Goal: Transaction & Acquisition: Purchase product/service

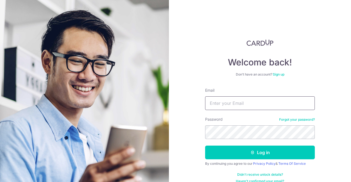
click at [213, 103] on input "Email" at bounding box center [260, 103] width 110 height 14
type input "[EMAIL_ADDRESS][DOMAIN_NAME]"
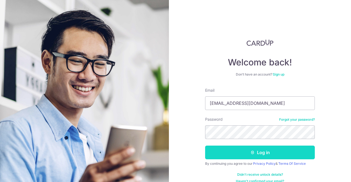
click at [258, 154] on button "Log in" at bounding box center [260, 153] width 110 height 14
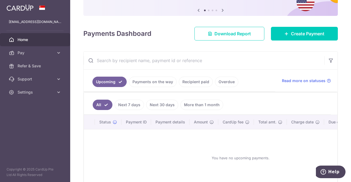
scroll to position [55, 0]
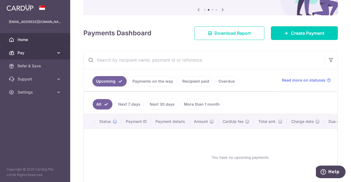
click at [54, 53] on link "Pay" at bounding box center [35, 52] width 70 height 13
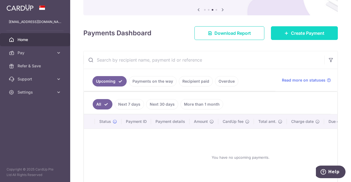
click at [296, 34] on span "Create Payment" at bounding box center [307, 33] width 33 height 7
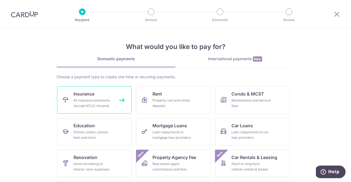
scroll to position [27, 0]
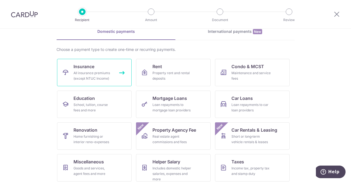
click at [98, 73] on div "All insurance premiums (except NTUC Income)" at bounding box center [92, 75] width 39 height 11
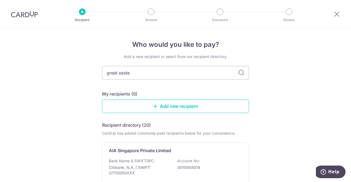
type input "great [DATE]"
type input "great eastern"
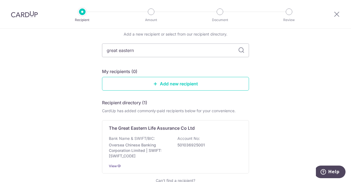
scroll to position [55, 0]
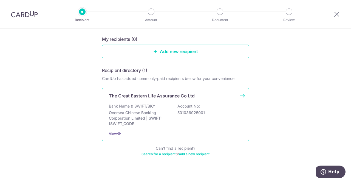
click at [159, 120] on p "Oversea Chinese Banking Corporation Limited | SWIFT: OCBCSGSGXXX" at bounding box center [139, 118] width 61 height 16
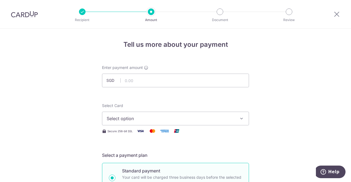
scroll to position [27, 0]
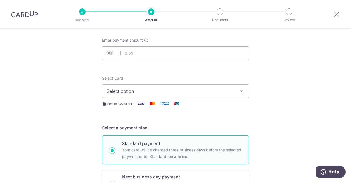
click at [232, 90] on span "Select option" at bounding box center [171, 91] width 128 height 7
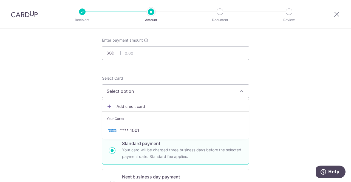
click at [132, 104] on span "Add credit card" at bounding box center [180, 106] width 128 height 5
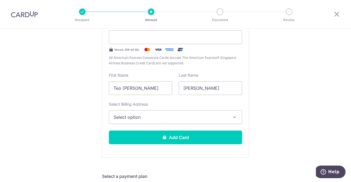
scroll to position [145, 0]
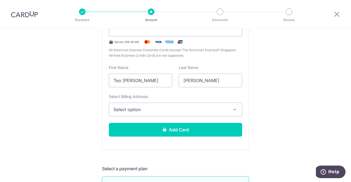
click at [192, 106] on span "Select option" at bounding box center [170, 109] width 114 height 7
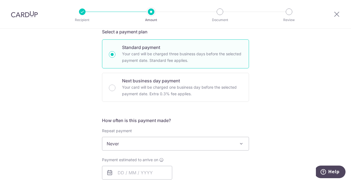
scroll to position [309, 0]
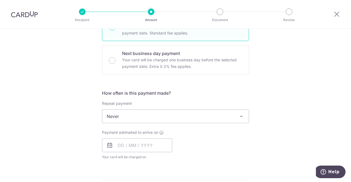
click at [217, 116] on span "Never" at bounding box center [175, 116] width 146 height 13
click at [288, 99] on div "Tell us more about your payment Enter payment amount SGD Select Card Add new ca…" at bounding box center [175, 46] width 351 height 653
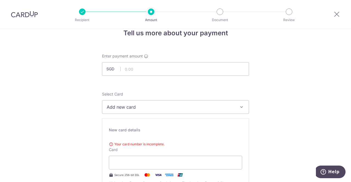
scroll to position [0, 0]
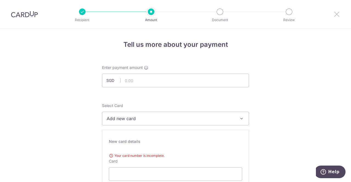
click at [337, 12] on icon at bounding box center [336, 14] width 7 height 7
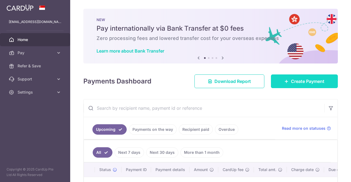
click at [307, 77] on link "Create Payment" at bounding box center [304, 81] width 67 height 14
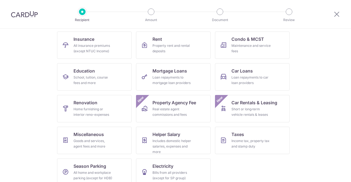
scroll to position [62, 0]
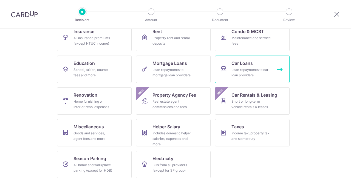
click at [236, 71] on div "Loan repayments to car loan providers" at bounding box center [250, 72] width 39 height 11
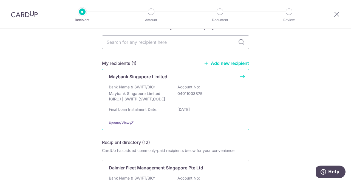
scroll to position [27, 0]
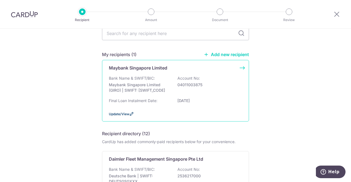
click at [131, 115] on icon at bounding box center [131, 114] width 4 height 4
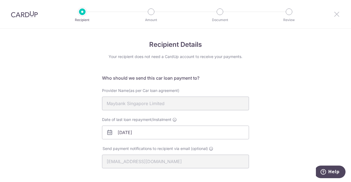
click at [335, 16] on icon at bounding box center [336, 14] width 7 height 7
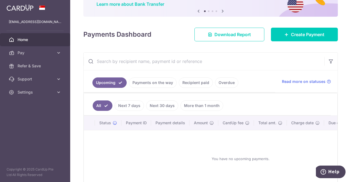
scroll to position [55, 0]
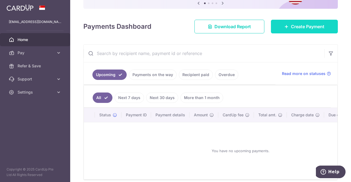
click at [300, 28] on span "Create Payment" at bounding box center [307, 26] width 33 height 7
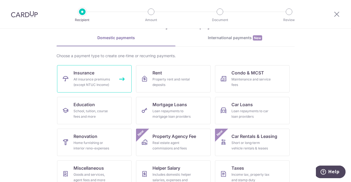
scroll to position [55, 0]
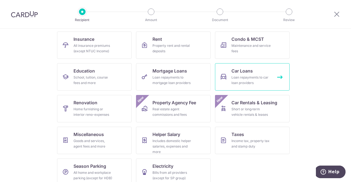
click at [232, 75] on div "Loan repayments to car loan providers" at bounding box center [250, 80] width 39 height 11
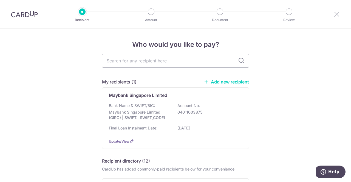
click at [338, 13] on icon at bounding box center [336, 14] width 7 height 7
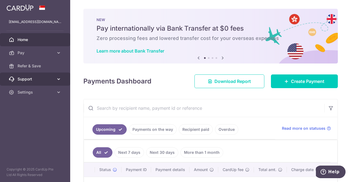
click at [31, 74] on link "Support" at bounding box center [35, 79] width 70 height 13
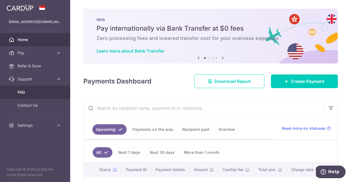
click at [24, 91] on span "FAQ" at bounding box center [36, 92] width 36 height 5
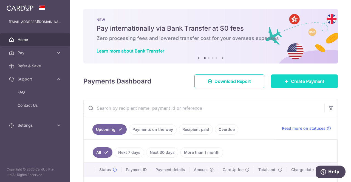
click at [306, 79] on span "Create Payment" at bounding box center [307, 81] width 33 height 7
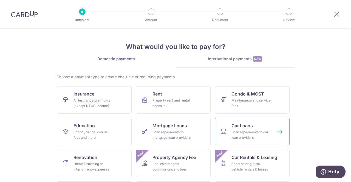
click at [251, 133] on div "Loan repayments to car loan providers" at bounding box center [250, 135] width 39 height 11
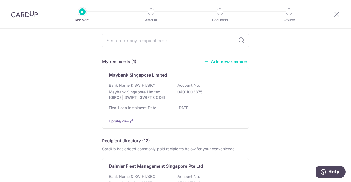
scroll to position [27, 0]
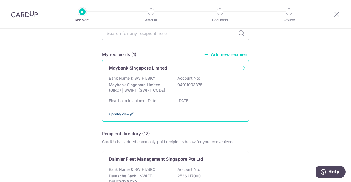
click at [129, 115] on icon at bounding box center [131, 114] width 4 height 4
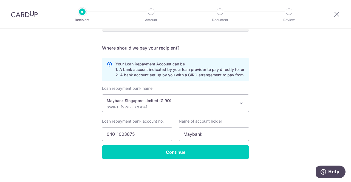
scroll to position [139, 0]
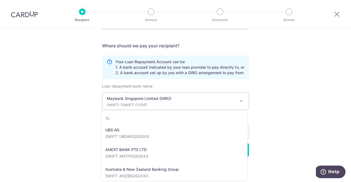
click at [194, 98] on p "Maybank Singapore Limited (GIRO)" at bounding box center [171, 98] width 129 height 5
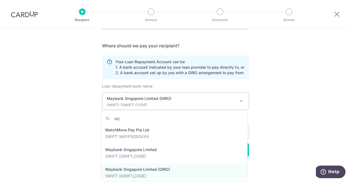
scroll to position [0, 0]
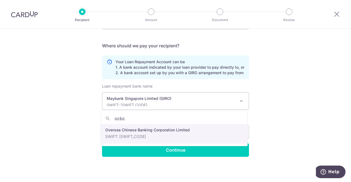
type input "ocbc"
select select "12"
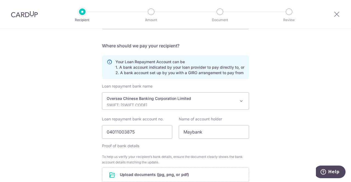
click at [268, 98] on div "Recipient Details Your recipient does not need a CardUp account to receive your…" at bounding box center [175, 67] width 351 height 354
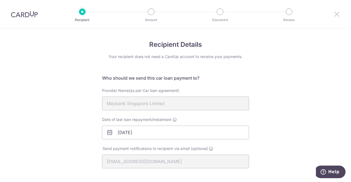
click at [336, 16] on icon at bounding box center [336, 14] width 7 height 7
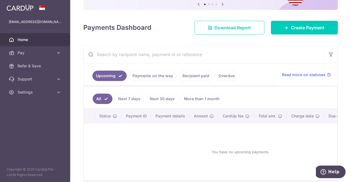
scroll to position [55, 0]
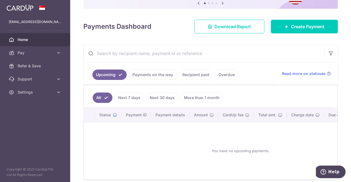
click at [162, 71] on link "Payments on the way" at bounding box center [153, 75] width 48 height 10
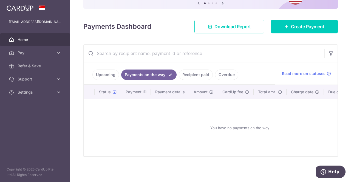
click at [194, 73] on link "Recipient paid" at bounding box center [196, 75] width 34 height 10
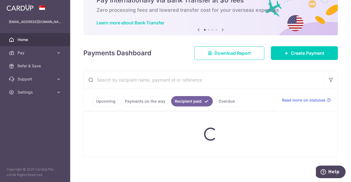
scroll to position [20, 0]
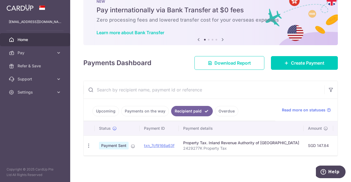
click at [226, 109] on link "Overdue" at bounding box center [226, 111] width 23 height 10
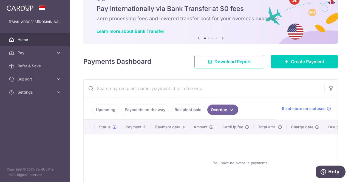
scroll to position [55, 0]
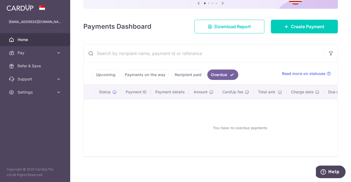
click at [109, 76] on link "Upcoming" at bounding box center [105, 75] width 27 height 10
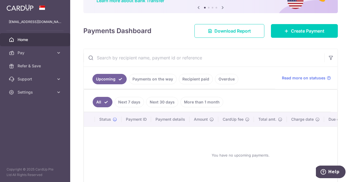
scroll to position [25, 0]
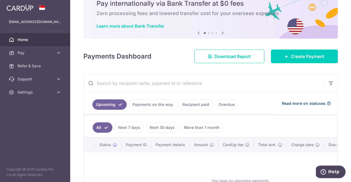
click at [299, 105] on span "Read more on statuses" at bounding box center [304, 103] width 44 height 5
click at [291, 56] on span "Create Payment" at bounding box center [307, 56] width 33 height 7
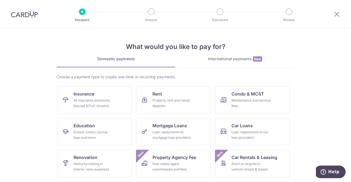
scroll to position [27, 0]
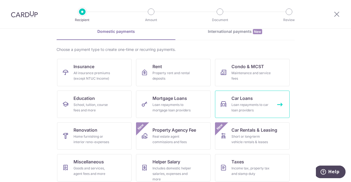
click at [252, 106] on div "Loan repayments to car loan providers" at bounding box center [250, 107] width 39 height 11
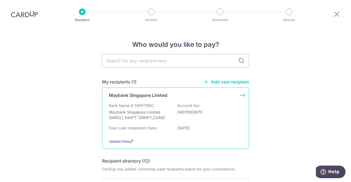
click at [172, 97] on div "Maybank Singapore Limited" at bounding box center [172, 95] width 127 height 7
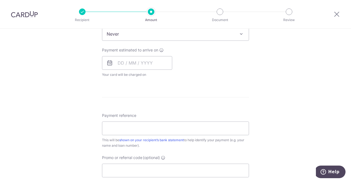
scroll to position [82, 0]
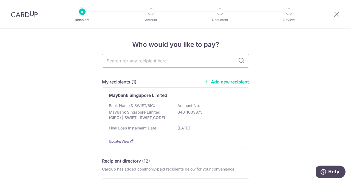
click at [222, 80] on link "Add new recipient" at bounding box center [225, 81] width 45 height 5
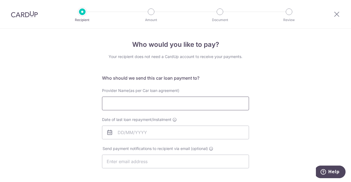
click at [145, 105] on input "Provider Name(as per Car loan agreement)" at bounding box center [175, 104] width 147 height 14
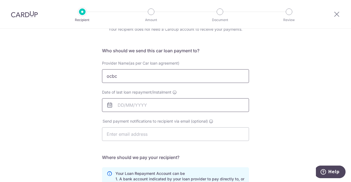
type input "ocbc"
click at [131, 104] on input "Date of last loan repayment/instalment" at bounding box center [175, 105] width 147 height 14
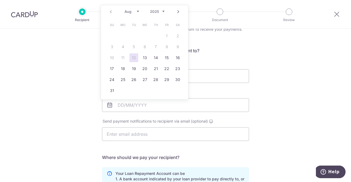
click at [290, 53] on div "Who would you like to pay? Your recipient does not need a CardUp account to rec…" at bounding box center [175, 151] width 351 height 301
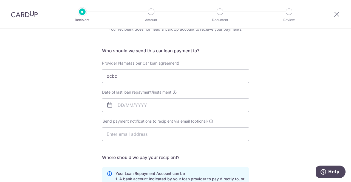
click at [268, 97] on div "Who would you like to pay? Your recipient does not need a CardUp account to rec…" at bounding box center [175, 151] width 351 height 301
click at [335, 16] on icon at bounding box center [336, 14] width 7 height 7
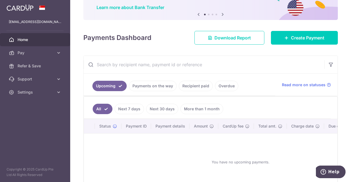
scroll to position [27, 0]
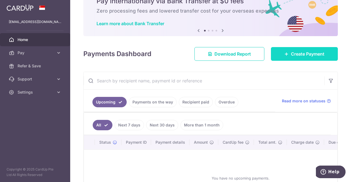
click at [292, 54] on span "Create Payment" at bounding box center [307, 54] width 33 height 7
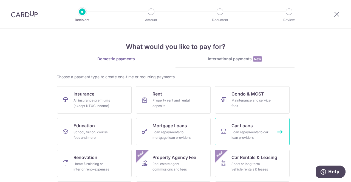
click at [263, 120] on link "Car Loans Loan repayments to car loan providers" at bounding box center [252, 131] width 74 height 27
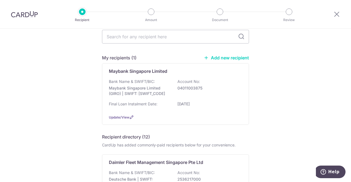
scroll to position [55, 0]
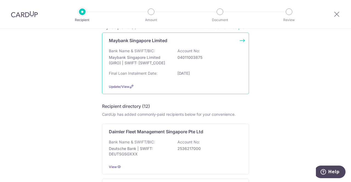
click at [122, 84] on div "Update/View" at bounding box center [175, 87] width 133 height 6
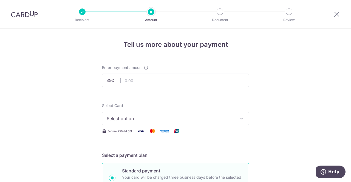
click at [81, 10] on div at bounding box center [82, 11] width 7 height 7
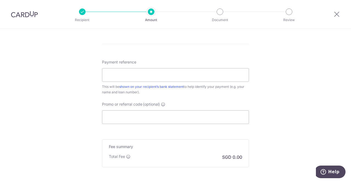
scroll to position [354, 0]
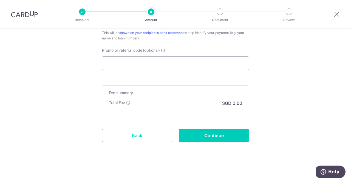
click at [134, 135] on link "Back" at bounding box center [137, 136] width 70 height 14
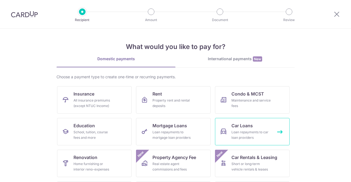
click at [245, 134] on div "Loan repayments to car loan providers" at bounding box center [250, 135] width 39 height 11
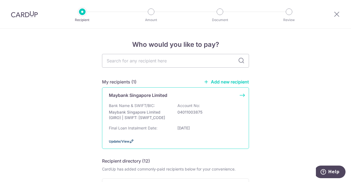
click at [129, 141] on icon at bounding box center [131, 141] width 4 height 4
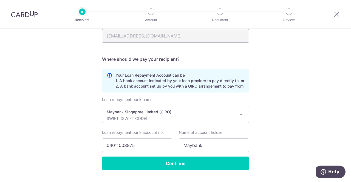
scroll to position [139, 0]
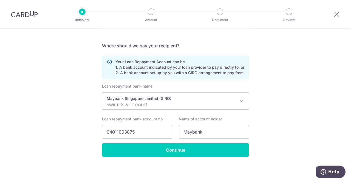
click at [198, 104] on p "SWIFT: MBBESGS2XXX" at bounding box center [171, 104] width 129 height 5
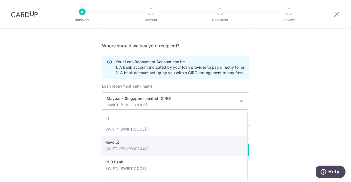
scroll to position [886, 0]
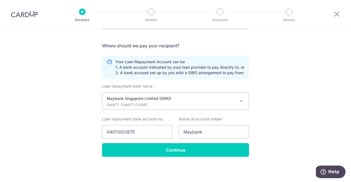
click at [267, 93] on div "Recipient Details Your recipient does not need a CardUp account to receive your…" at bounding box center [175, 36] width 351 height 293
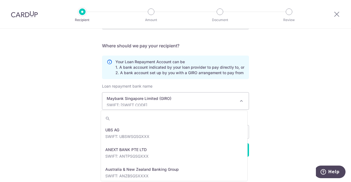
scroll to position [769, 0]
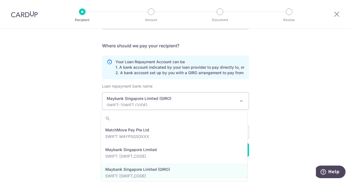
click at [169, 100] on p "Maybank Singapore Limited (GIRO)" at bounding box center [171, 98] width 129 height 5
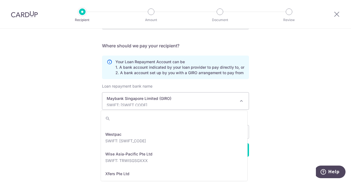
scroll to position [1180, 0]
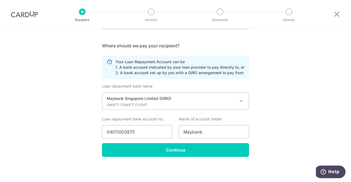
click at [169, 102] on div "Maybank Singapore Limited (GIRO) SWIFT: MBBESGS2XXX" at bounding box center [171, 101] width 129 height 10
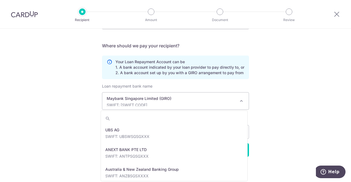
click at [169, 102] on div "Maybank Singapore Limited (GIRO) SWIFT: MBBESGS2XXX" at bounding box center [171, 101] width 129 height 10
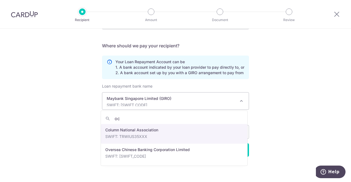
scroll to position [0, 0]
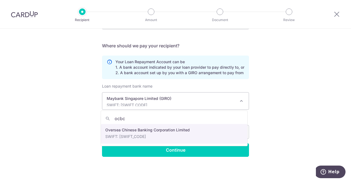
type input "ocbc"
select select "12"
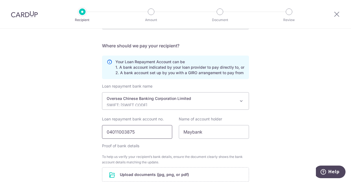
click at [153, 134] on input "04011003875" at bounding box center [137, 132] width 70 height 14
drag, startPoint x: 153, startPoint y: 134, endPoint x: 81, endPoint y: 142, distance: 71.9
click at [81, 142] on div "Recipient Details Your recipient does not need a CardUp account to receive your…" at bounding box center [175, 67] width 351 height 354
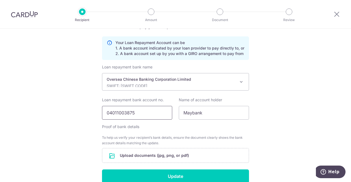
scroll to position [166, 0]
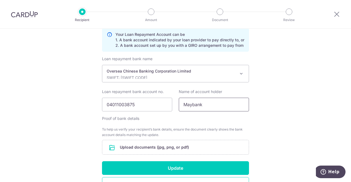
click at [198, 109] on input "Maybank" at bounding box center [214, 105] width 70 height 14
drag, startPoint x: 208, startPoint y: 104, endPoint x: 170, endPoint y: 104, distance: 38.1
click at [170, 104] on div "Loan repayment bank account no. 04011003875 Name of account holder Maybank" at bounding box center [175, 100] width 153 height 22
type input "Jonathan Teo Heng Leng"
click at [147, 104] on input "04011003875" at bounding box center [137, 105] width 70 height 14
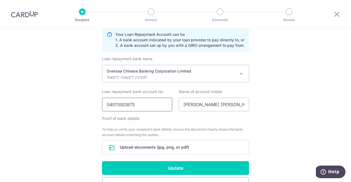
drag, startPoint x: 147, startPoint y: 104, endPoint x: 88, endPoint y: 109, distance: 59.7
click at [88, 109] on div "Recipient Details Your recipient does not need a CardUp account to receive your…" at bounding box center [175, 39] width 351 height 354
type input "510392392001"
click at [275, 106] on div "Recipient Details Your recipient does not need a CardUp account to receive your…" at bounding box center [175, 39] width 351 height 354
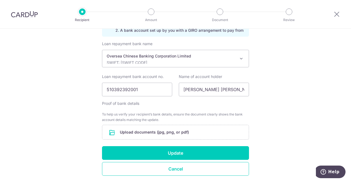
scroll to position [194, 0]
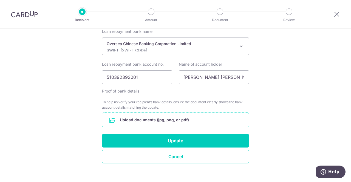
click at [165, 120] on input "file" at bounding box center [175, 120] width 146 height 14
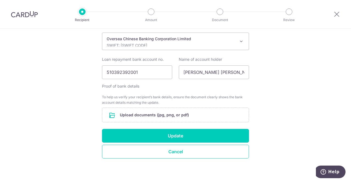
scroll to position [200, 0]
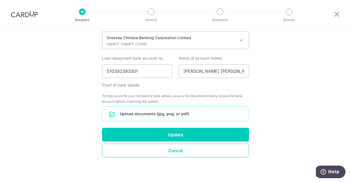
click at [178, 112] on input "file" at bounding box center [175, 114] width 146 height 14
click at [149, 116] on input "file" at bounding box center [175, 114] width 146 height 14
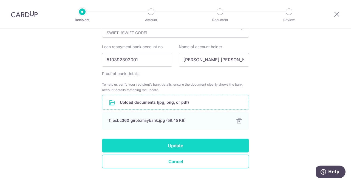
scroll to position [222, 0]
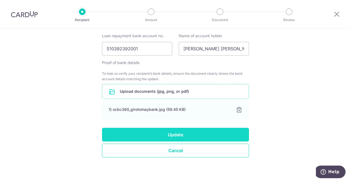
click at [190, 133] on button "Update" at bounding box center [175, 135] width 147 height 14
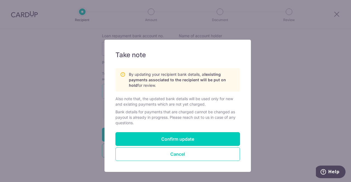
drag, startPoint x: 170, startPoint y: 136, endPoint x: 183, endPoint y: 98, distance: 40.3
click at [183, 98] on div "Take note By updating your recipient bank details, all existing payments associ…" at bounding box center [177, 106] width 146 height 132
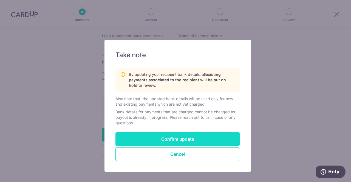
click at [145, 135] on button "Confirm update" at bounding box center [177, 139] width 124 height 14
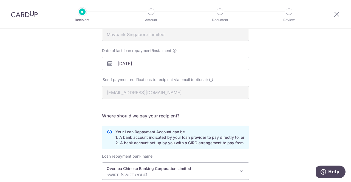
scroll to position [139, 0]
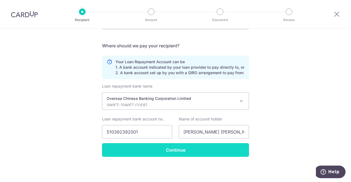
click at [191, 151] on input "Continue" at bounding box center [175, 150] width 147 height 14
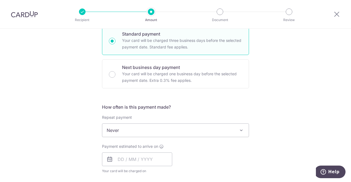
scroll to position [192, 0]
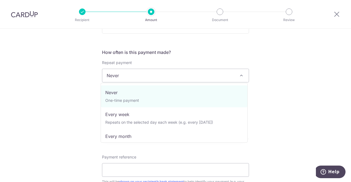
click at [203, 76] on span "Never" at bounding box center [175, 75] width 146 height 13
click at [299, 75] on div "Tell us more about your payment Enter payment amount SGD Select Card Select opt…" at bounding box center [175, 84] width 351 height 495
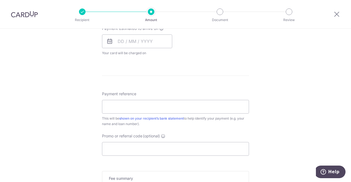
scroll to position [274, 0]
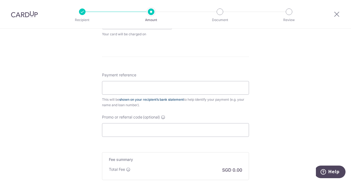
click at [155, 97] on link "shown on your recipient’s bank statement" at bounding box center [151, 99] width 64 height 4
click at [286, 77] on div "Tell us more about your payment Enter payment amount SGD Select Card Select opt…" at bounding box center [175, 2] width 351 height 495
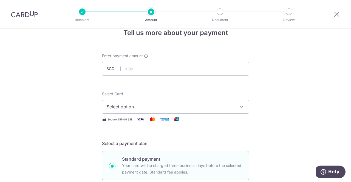
scroll to position [0, 0]
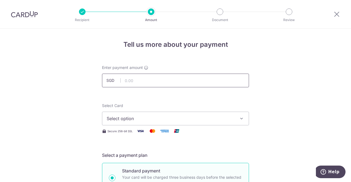
click at [163, 79] on input "text" at bounding box center [175, 81] width 147 height 14
type input "854.00"
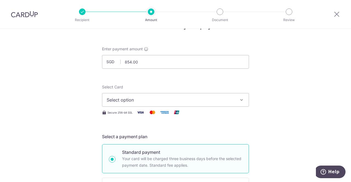
scroll to position [27, 0]
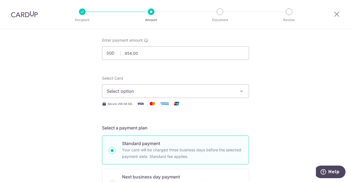
click at [180, 93] on span "Select option" at bounding box center [171, 91] width 128 height 7
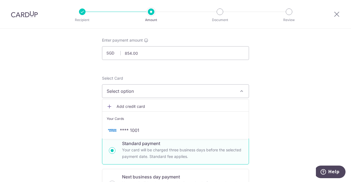
click at [133, 103] on link "Add credit card" at bounding box center [175, 107] width 146 height 10
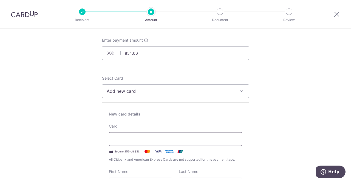
click at [181, 134] on div at bounding box center [175, 139] width 133 height 14
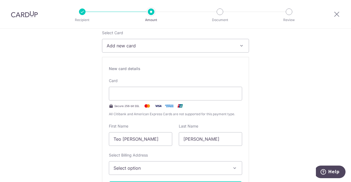
scroll to position [82, 0]
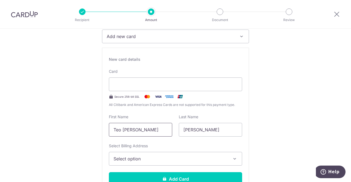
click at [151, 130] on input "Teo Heng Leng" at bounding box center [140, 130] width 63 height 14
drag, startPoint x: 151, startPoint y: 130, endPoint x: 59, endPoint y: 118, distance: 92.5
type input "Jonathan"
click at [212, 127] on input "Jonathan" at bounding box center [210, 130] width 63 height 14
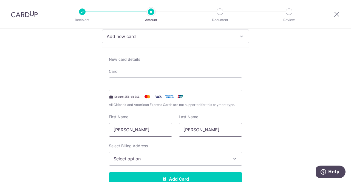
drag, startPoint x: 212, startPoint y: 127, endPoint x: 162, endPoint y: 126, distance: 49.6
click at [162, 126] on div "First Name Jonathan Last Name Jonathan" at bounding box center [175, 125] width 140 height 22
type input "Teo"
click at [163, 158] on span "Select option" at bounding box center [170, 159] width 114 height 7
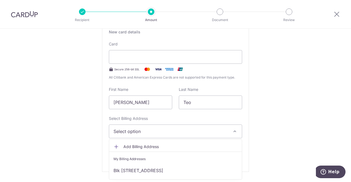
scroll to position [137, 0]
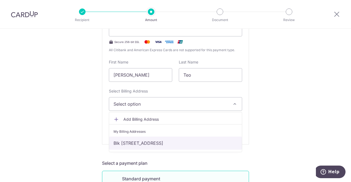
click at [155, 142] on link "Blk 725, #11-163, Tampines St 71, Singapore, Singapore, Singapore-520725" at bounding box center [175, 143] width 133 height 13
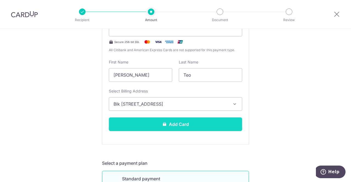
click at [177, 124] on button "Add Card" at bounding box center [175, 124] width 133 height 14
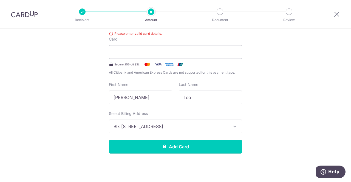
scroll to position [117, 0]
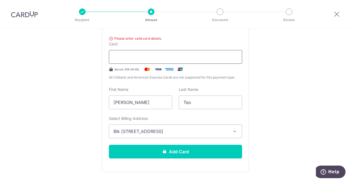
click at [208, 51] on div at bounding box center [175, 57] width 133 height 14
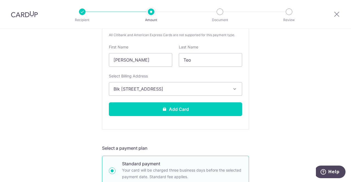
scroll to position [172, 0]
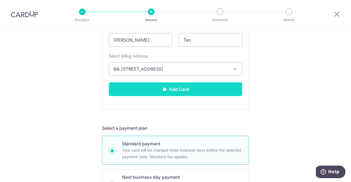
click at [171, 90] on button "Add Card" at bounding box center [175, 89] width 133 height 14
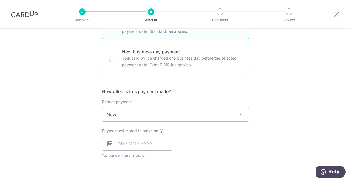
scroll to position [164, 0]
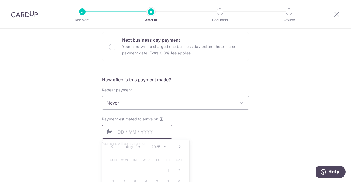
click at [119, 130] on input "text" at bounding box center [137, 132] width 70 height 14
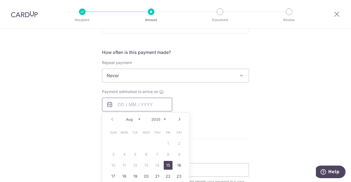
scroll to position [219, 0]
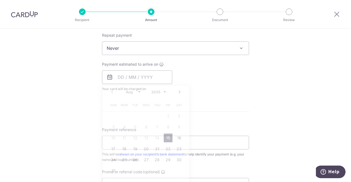
click at [275, 76] on div "Tell us more about your payment Enter payment amount SGD 854.00 854.00 Card add…" at bounding box center [175, 57] width 351 height 495
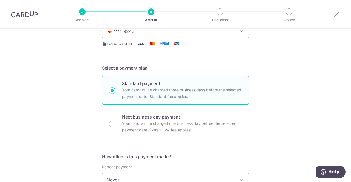
scroll to position [137, 0]
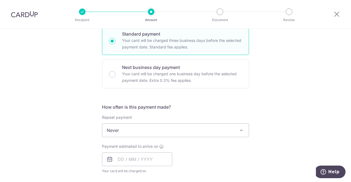
click at [173, 132] on span "Never" at bounding box center [175, 130] width 146 height 13
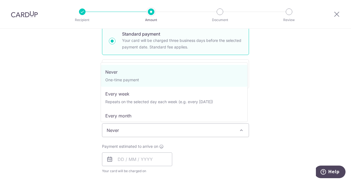
click at [173, 132] on span "Never" at bounding box center [175, 130] width 146 height 13
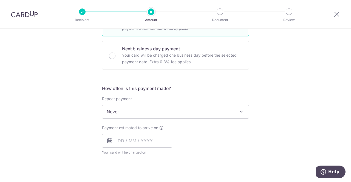
scroll to position [164, 0]
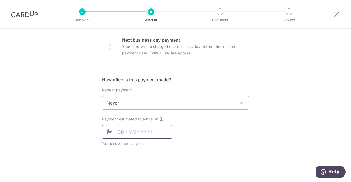
click at [147, 134] on input "text" at bounding box center [137, 132] width 70 height 14
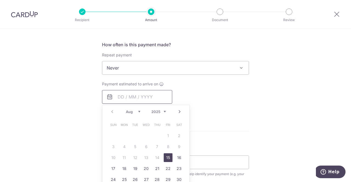
scroll to position [219, 0]
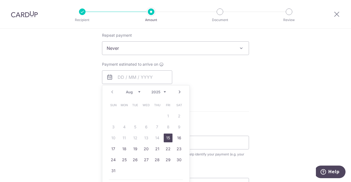
click at [164, 139] on link "15" at bounding box center [167, 138] width 9 height 9
type input "15/08/2025"
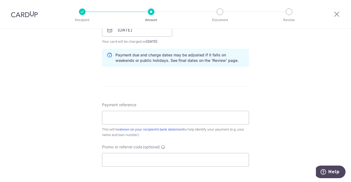
scroll to position [274, 0]
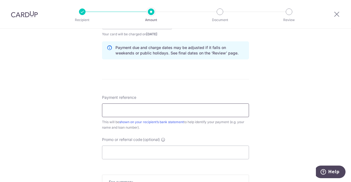
click at [111, 106] on input "Payment reference" at bounding box center [175, 111] width 147 height 14
click at [297, 103] on div "Tell us more about your payment Enter payment amount SGD 854.00 854.00 Card add…" at bounding box center [175, 14] width 351 height 518
click at [191, 108] on input "Payment reference" at bounding box center [175, 111] width 147 height 14
click at [170, 109] on input "Jonathan Teo" at bounding box center [175, 111] width 147 height 14
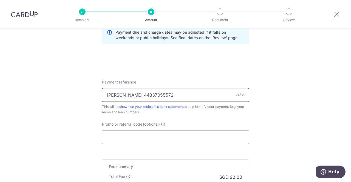
scroll to position [301, 0]
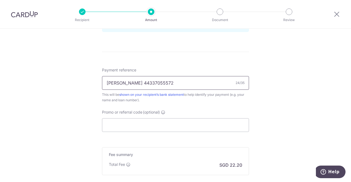
type input "Jonathan Teo 44337055572"
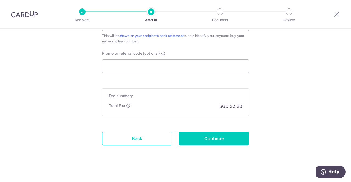
scroll to position [363, 0]
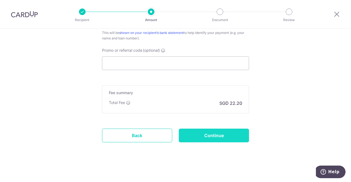
click at [219, 131] on input "Continue" at bounding box center [214, 136] width 70 height 14
type input "Create Schedule"
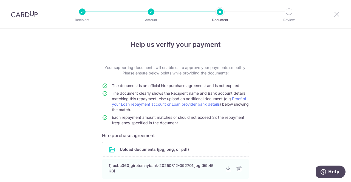
drag, startPoint x: 336, startPoint y: 15, endPoint x: 197, endPoint y: 35, distance: 141.1
click at [336, 15] on icon at bounding box center [336, 14] width 7 height 7
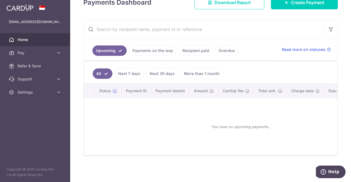
scroll to position [80, 0]
